Goal: Submit feedback/report problem

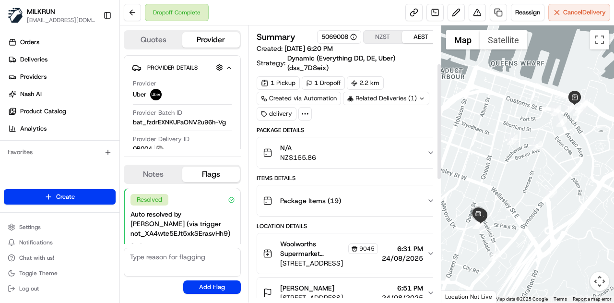
scroll to position [90, 0]
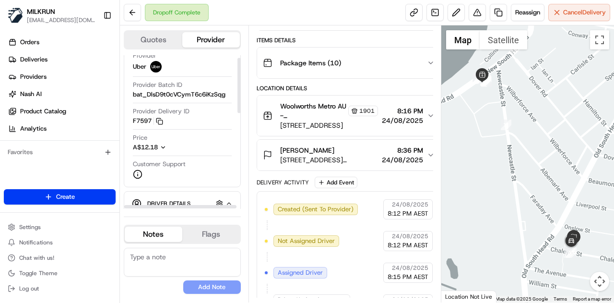
scroll to position [48, 0]
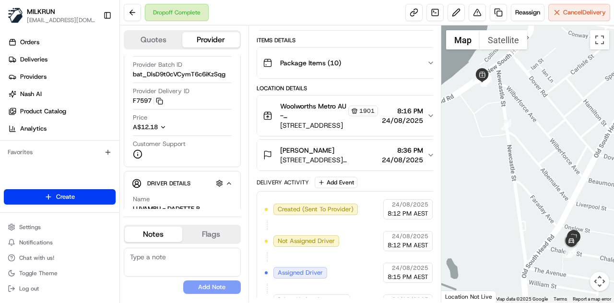
click at [414, 111] on span "8:16 PM" at bounding box center [402, 111] width 41 height 10
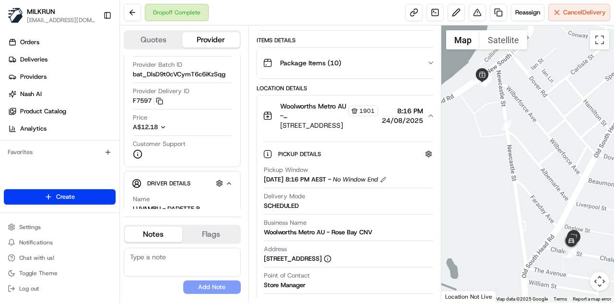
click at [427, 113] on icon "button" at bounding box center [431, 116] width 8 height 8
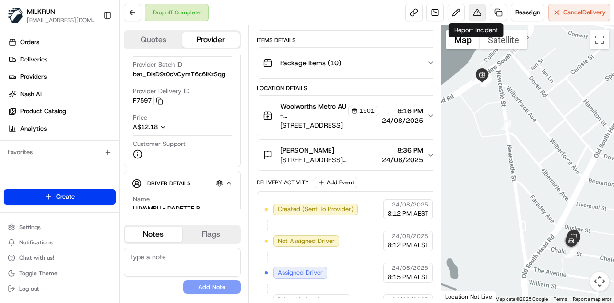
click at [477, 12] on button at bounding box center [476, 12] width 17 height 17
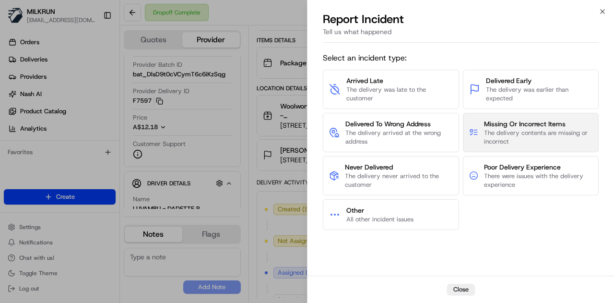
click at [545, 120] on span "Missing Or Incorrect Items" at bounding box center [538, 124] width 108 height 10
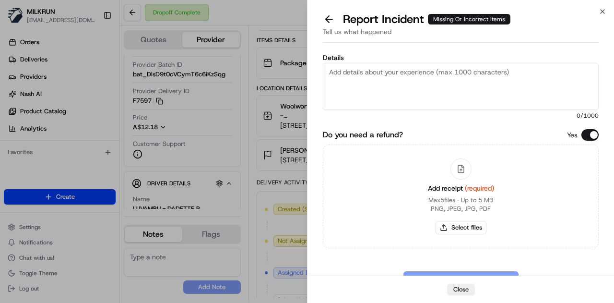
click at [420, 76] on textarea "Details" at bounding box center [461, 86] width 276 height 47
click at [582, 71] on textarea "this customer has reached out as they are missing a list of items from their or…" at bounding box center [461, 86] width 276 height 47
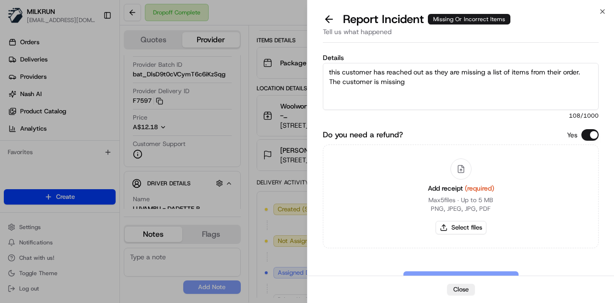
paste textarea "The truffle oil, the mushrooms, the chocolate, the flaxseed, the koja bars"
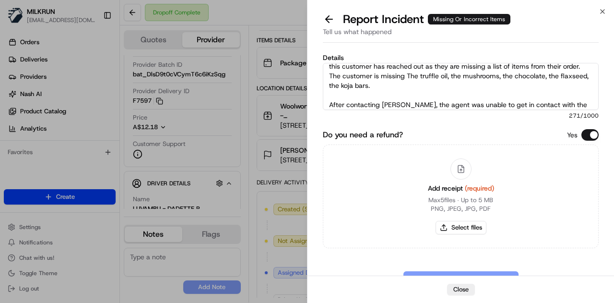
scroll to position [15, 0]
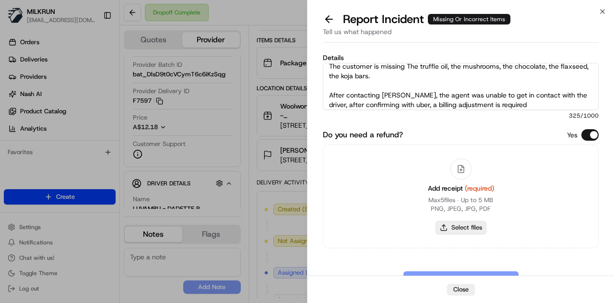
type textarea "this customer has reached out as they are missing a list of items from their or…"
click at [459, 221] on button "Select files" at bounding box center [460, 227] width 51 height 13
type input "C:\fakepath\Screenshot 2025-08-24 212618.png"
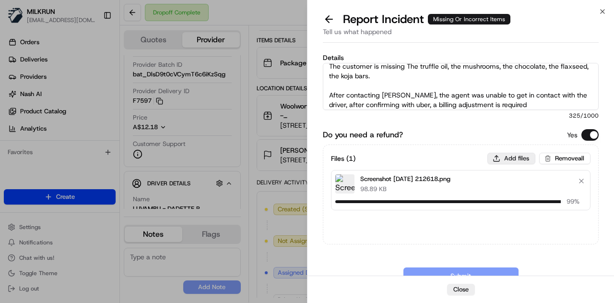
click at [506, 159] on button "Add files" at bounding box center [511, 158] width 48 height 12
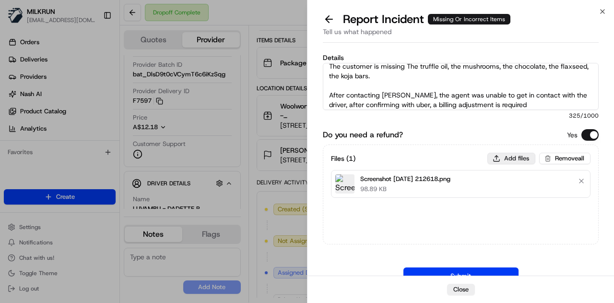
type input "C:\fakepath\Screenshot 2025-08-24 212655.png"
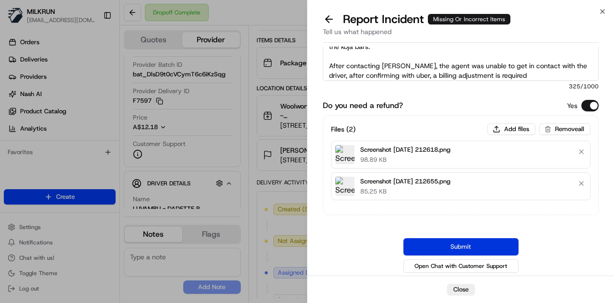
click at [496, 241] on button "Submit" at bounding box center [460, 246] width 115 height 17
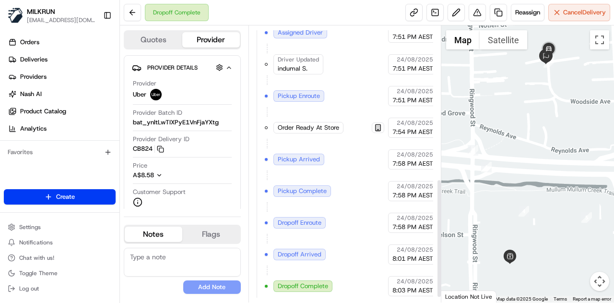
scroll to position [368, 0]
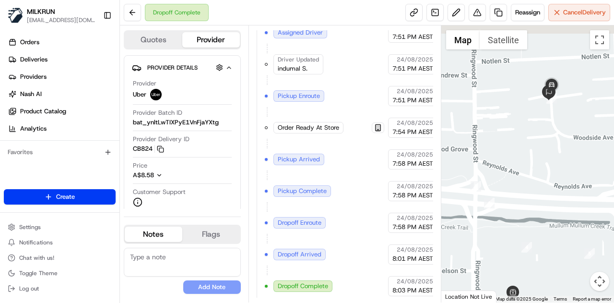
drag, startPoint x: 558, startPoint y: 165, endPoint x: 560, endPoint y: 211, distance: 46.5
click at [560, 211] on div at bounding box center [527, 163] width 173 height 277
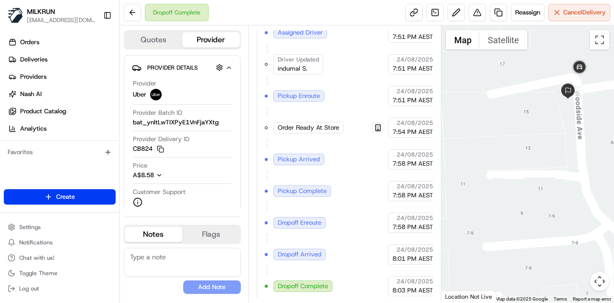
drag, startPoint x: 550, startPoint y: 142, endPoint x: 525, endPoint y: 234, distance: 95.6
click at [525, 234] on div at bounding box center [527, 163] width 173 height 277
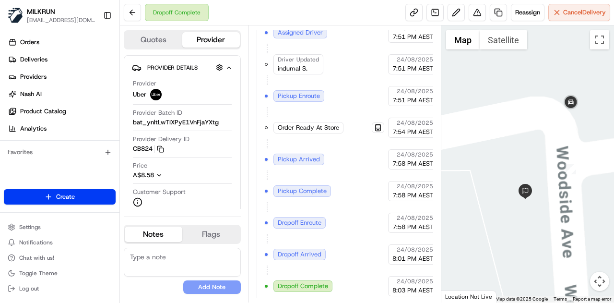
drag, startPoint x: 538, startPoint y: 183, endPoint x: 514, endPoint y: 214, distance: 40.3
click at [514, 214] on div at bounding box center [527, 163] width 173 height 277
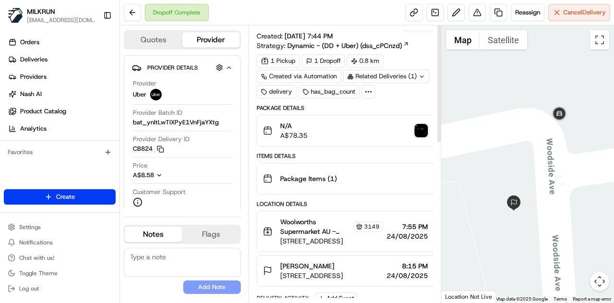
scroll to position [0, 0]
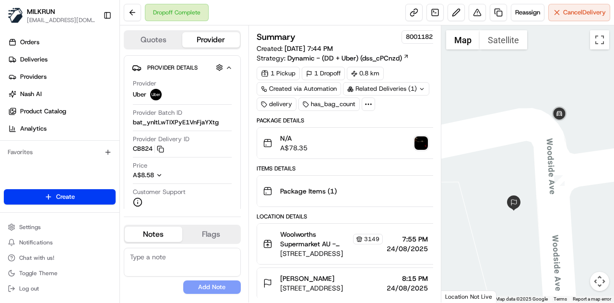
click at [423, 245] on button "Woolworths Supermarket AU - Eastland (Victoria) Store Manager 3149 171 Maroonda…" at bounding box center [351, 243] width 188 height 40
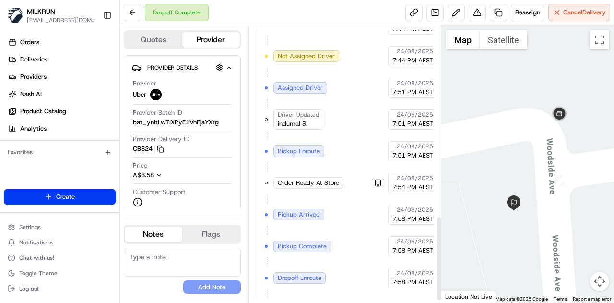
scroll to position [627, 0]
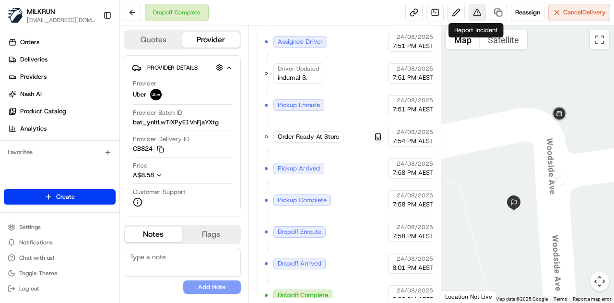
click at [481, 16] on button at bounding box center [476, 12] width 17 height 17
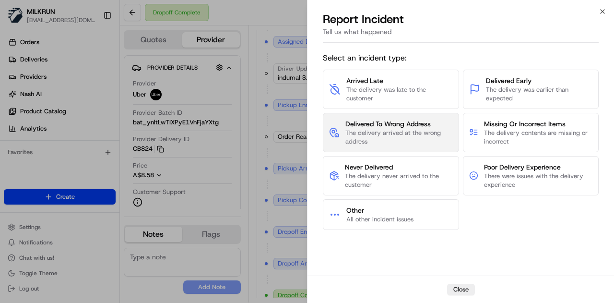
click at [396, 140] on span "The delivery arrived at the wrong address" at bounding box center [398, 137] width 107 height 17
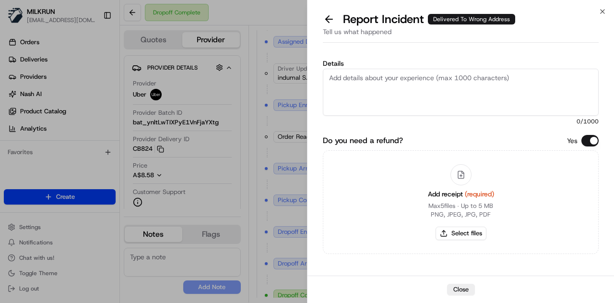
click at [386, 94] on textarea "Details" at bounding box center [461, 92] width 276 height 47
type textarea "This customer has reached out"
drag, startPoint x: 452, startPoint y: 78, endPoint x: 302, endPoint y: 90, distance: 151.0
click at [303, 90] on body "MILKRUN gbezzina@woolworths.com.au Toggle Sidebar Orders Deliveries Providers N…" at bounding box center [307, 151] width 614 height 303
click at [326, 16] on button at bounding box center [329, 18] width 20 height 13
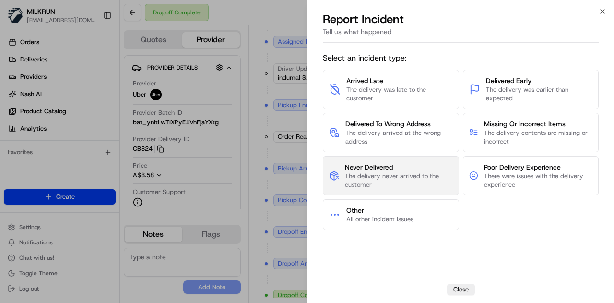
click at [399, 174] on span "The delivery never arrived to the customer" at bounding box center [398, 180] width 107 height 17
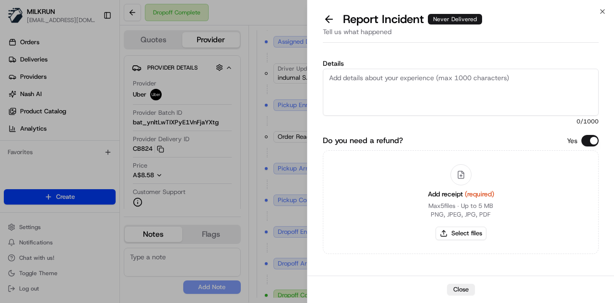
click at [378, 89] on textarea "Details" at bounding box center [461, 92] width 276 height 47
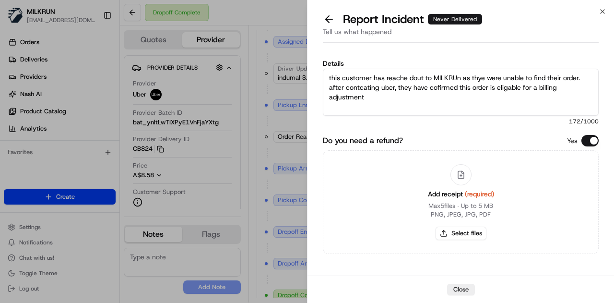
drag, startPoint x: 369, startPoint y: 84, endPoint x: 400, endPoint y: 89, distance: 31.1
click at [400, 89] on textarea "this customer has reache dout to MILKRUn as thye were unable to find their orde…" at bounding box center [461, 92] width 276 height 47
drag, startPoint x: 418, startPoint y: 74, endPoint x: 407, endPoint y: 97, distance: 25.7
click at [407, 97] on textarea "this customer has reached dout to MILKRUn as thye were unable to find their ord…" at bounding box center [461, 92] width 276 height 47
click at [416, 77] on textarea "this customer has reached dout to MILKRUn as thye were unable to find their ord…" at bounding box center [461, 92] width 276 height 47
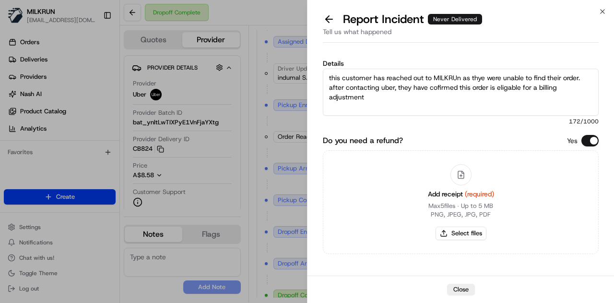
drag, startPoint x: 448, startPoint y: 76, endPoint x: 436, endPoint y: 91, distance: 19.1
click at [427, 101] on textarea "this customer has reached out to MILKRUn as thye were unable to find their orde…" at bounding box center [461, 92] width 276 height 47
click at [461, 78] on textarea "this customer has reached out to MILKRUn as thye were unable to find their orde…" at bounding box center [461, 92] width 276 height 47
click at [414, 97] on textarea "this customer has reached out to MILKRUN as they were unable to find their orde…" at bounding box center [461, 92] width 276 height 47
type textarea "this customer has reached out to MILKRUN as they were unable to find their orde…"
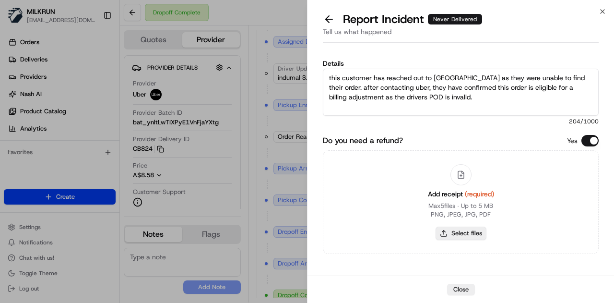
click at [446, 231] on button "Select files" at bounding box center [460, 232] width 51 height 13
type input "C:\fakepath\Screenshot 2025-08-24 214010.png"
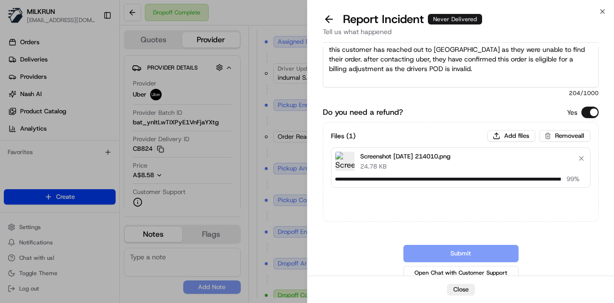
scroll to position [35, 0]
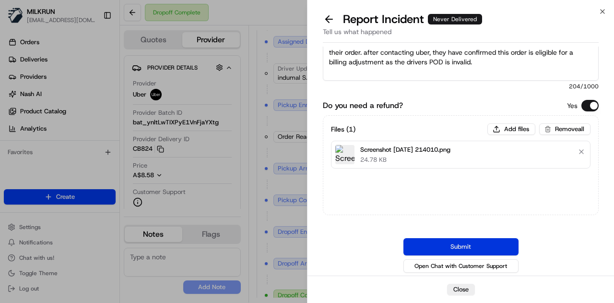
click at [476, 243] on button "Submit" at bounding box center [460, 246] width 115 height 17
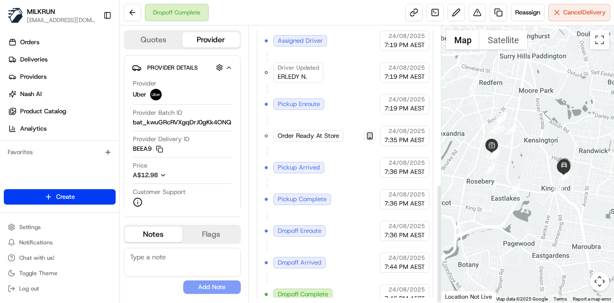
scroll to position [368, 0]
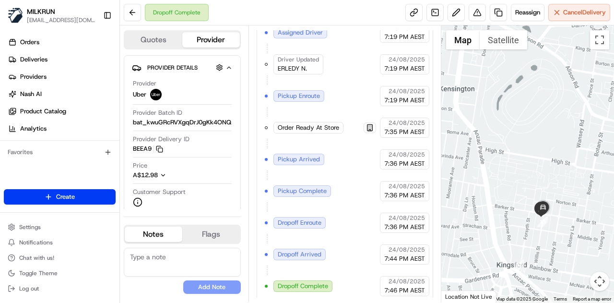
drag, startPoint x: 548, startPoint y: 168, endPoint x: 526, endPoint y: 140, distance: 35.6
click at [526, 140] on div at bounding box center [527, 163] width 173 height 277
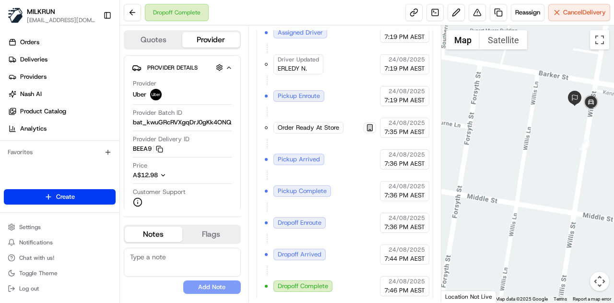
click at [527, 175] on div at bounding box center [527, 163] width 173 height 277
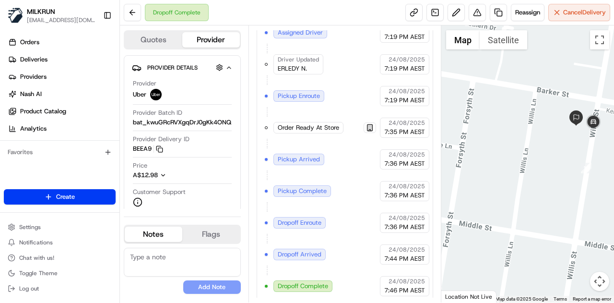
click at [554, 213] on div at bounding box center [527, 163] width 173 height 277
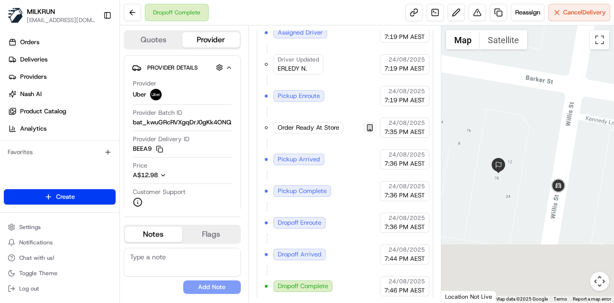
drag, startPoint x: 522, startPoint y: 187, endPoint x: 526, endPoint y: 112, distance: 74.9
click at [526, 112] on div at bounding box center [527, 163] width 173 height 277
